Goal: Transaction & Acquisition: Book appointment/travel/reservation

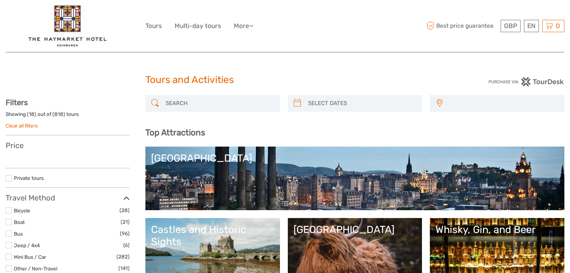
select select
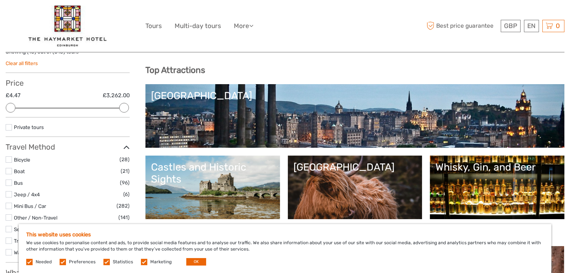
scroll to position [94, 0]
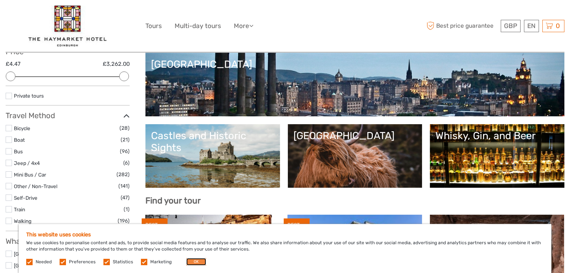
click at [198, 263] on button "OK" at bounding box center [196, 261] width 20 height 7
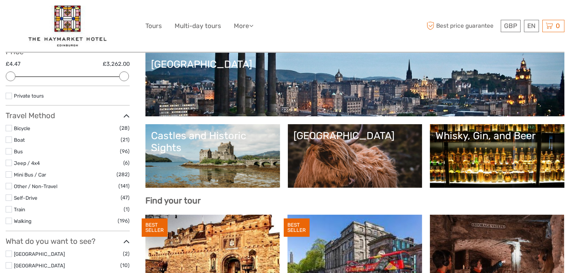
scroll to position [120, 0]
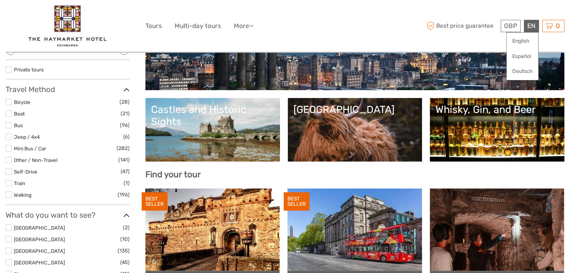
click at [530, 26] on div "EN English Español Deutsch" at bounding box center [531, 26] width 15 height 12
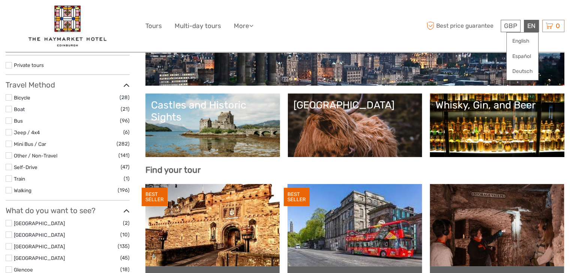
scroll to position [126, 0]
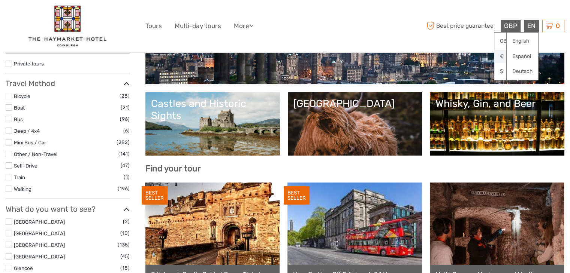
click at [501, 53] on link "€" at bounding box center [506, 56] width 25 height 13
click at [391, 35] on div "€ GBP € $ EN English Español Deutsch Tours Multi-day tours More Travel Articles…" at bounding box center [284, 26] width 279 height 41
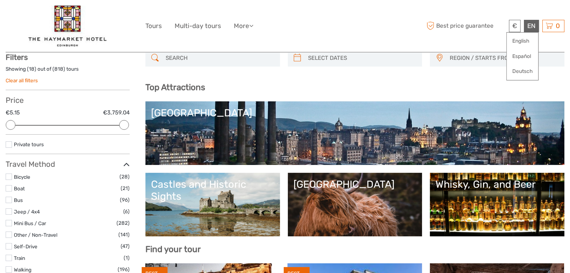
scroll to position [42, 0]
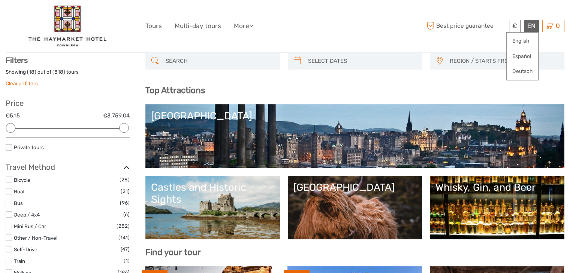
click at [264, 93] on h3 "Top Attractions" at bounding box center [354, 90] width 419 height 10
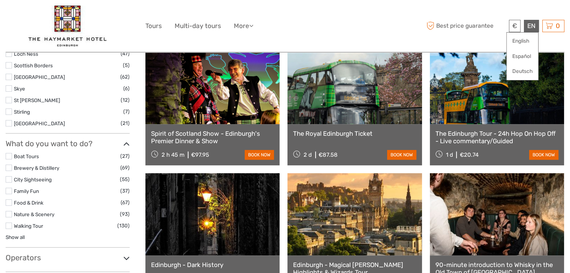
scroll to position [401, 0]
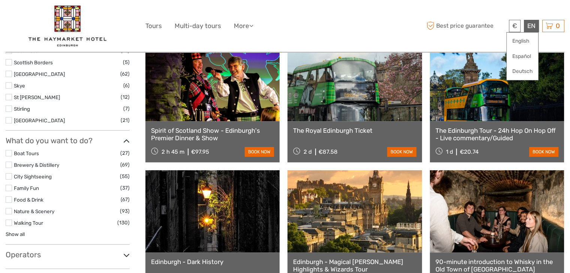
click at [358, 131] on link "The Royal Edinburgh Ticket" at bounding box center [354, 130] width 123 height 7
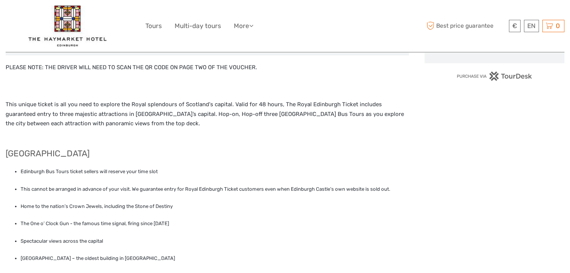
scroll to position [291, 0]
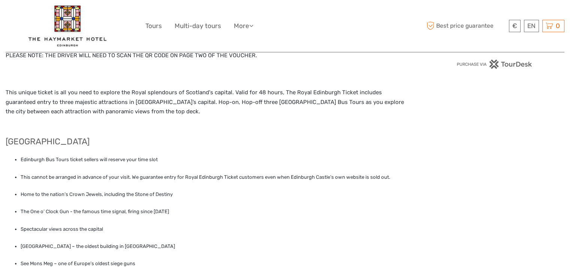
drag, startPoint x: 575, startPoint y: 43, endPoint x: 569, endPoint y: 96, distance: 53.9
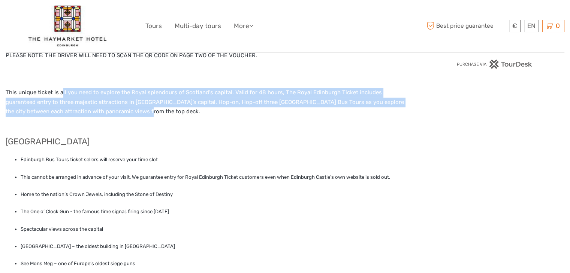
drag, startPoint x: 61, startPoint y: 92, endPoint x: 144, endPoint y: 110, distance: 84.7
click at [144, 110] on p "This unique ticket is all you need to explore the Royal splendours of Scotland'…" at bounding box center [207, 102] width 403 height 29
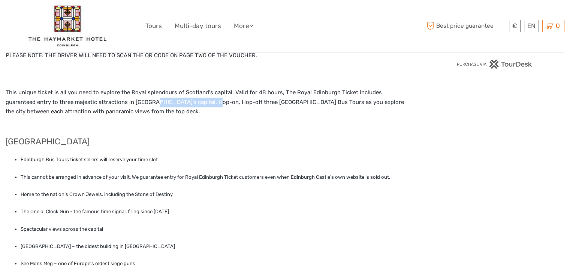
drag, startPoint x: 121, startPoint y: 101, endPoint x: 181, endPoint y: 105, distance: 60.1
click at [181, 105] on span "This unique ticket is all you need to explore the Royal splendours of Scotland'…" at bounding box center [205, 102] width 398 height 26
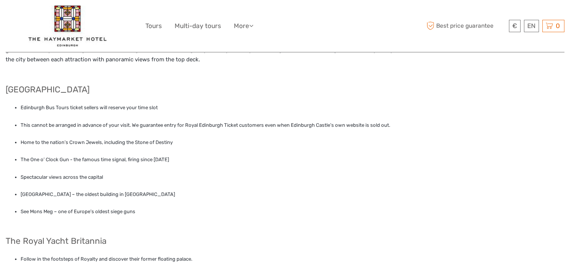
scroll to position [364, 0]
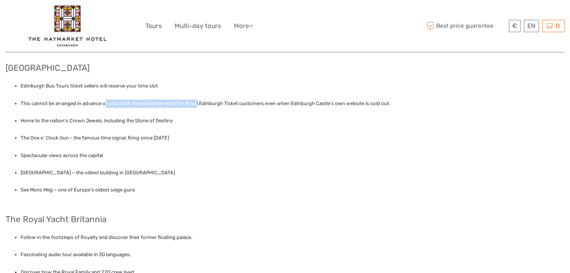
drag, startPoint x: 107, startPoint y: 102, endPoint x: 197, endPoint y: 102, distance: 90.3
click at [197, 102] on span "This cannot be arranged in advance of your visit. We guarantee entry for Royal …" at bounding box center [205, 104] width 369 height 6
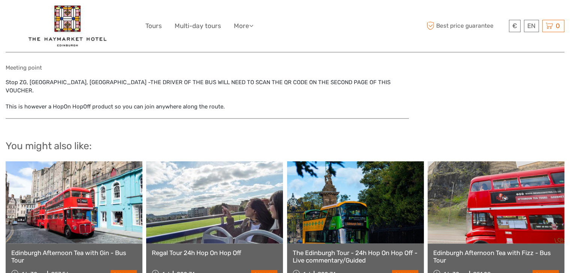
scroll to position [953, 0]
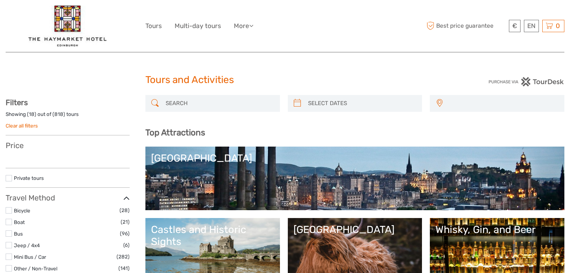
select select
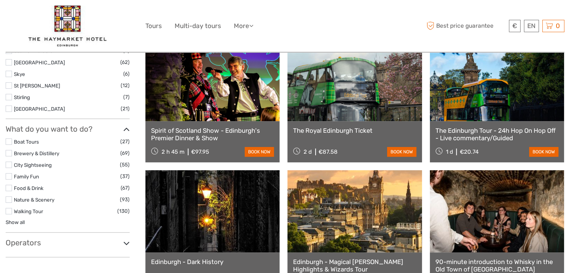
select select
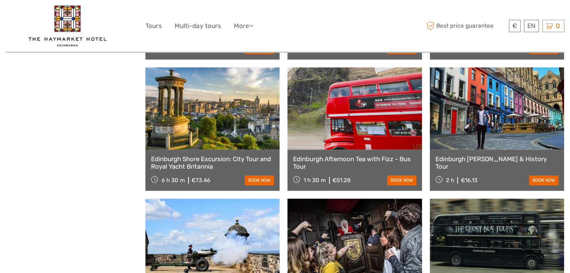
scroll to position [763, 0]
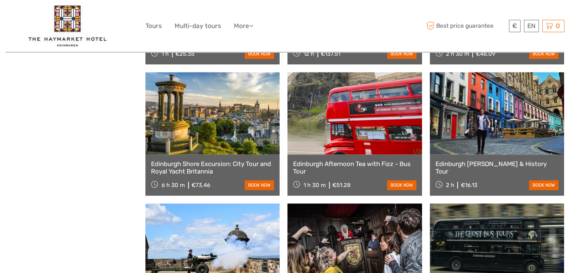
click at [352, 164] on link "Edinburgh Afternoon Tea with Fizz - Bus Tour" at bounding box center [354, 167] width 123 height 15
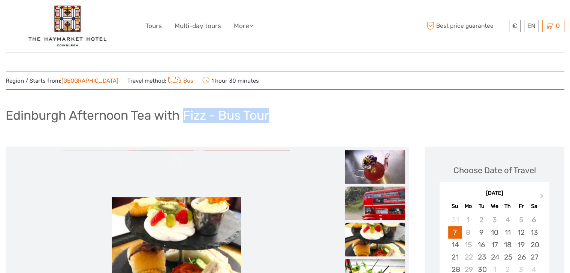
drag, startPoint x: 272, startPoint y: 113, endPoint x: 184, endPoint y: 116, distance: 87.7
click at [184, 116] on div "Edinburgh Afternoon Tea with Fizz - Bus Tour" at bounding box center [285, 118] width 558 height 27
